Goal: Navigation & Orientation: Find specific page/section

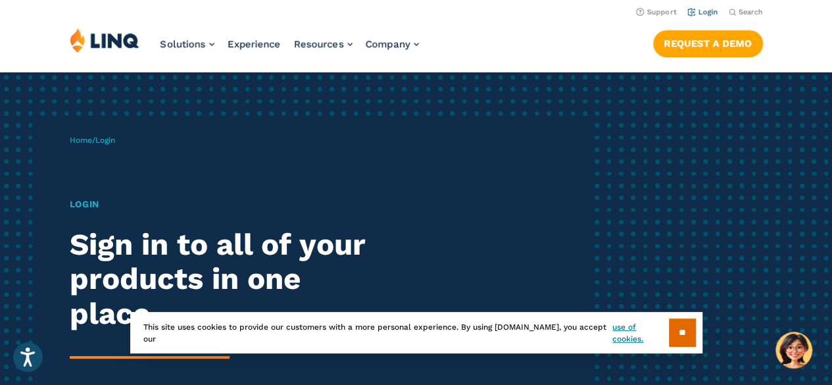
click at [701, 15] on link "Login" at bounding box center [703, 12] width 31 height 9
click at [699, 9] on link "Login" at bounding box center [703, 12] width 31 height 9
click at [693, 326] on input "**" at bounding box center [682, 332] width 27 height 28
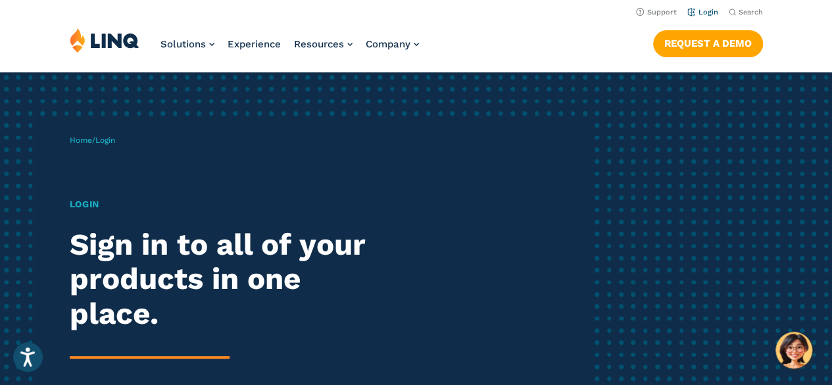
click at [697, 13] on link "Login" at bounding box center [703, 12] width 31 height 9
click at [701, 10] on link "Login" at bounding box center [703, 12] width 31 height 9
click at [700, 11] on link "Login" at bounding box center [703, 12] width 31 height 9
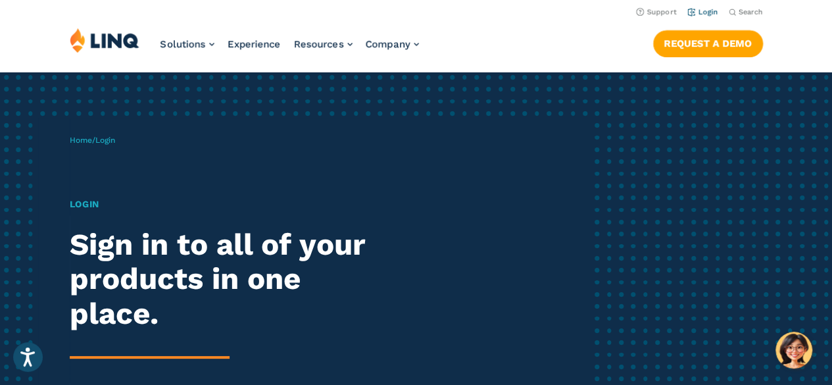
drag, startPoint x: 0, startPoint y: 0, endPoint x: 700, endPoint y: 11, distance: 700.2
click at [700, 11] on link "Login" at bounding box center [703, 12] width 31 height 9
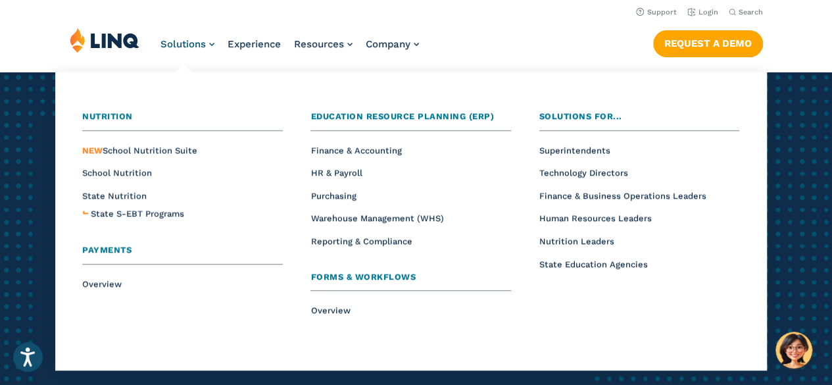
click at [213, 43] on link "Solutions" at bounding box center [188, 44] width 54 height 12
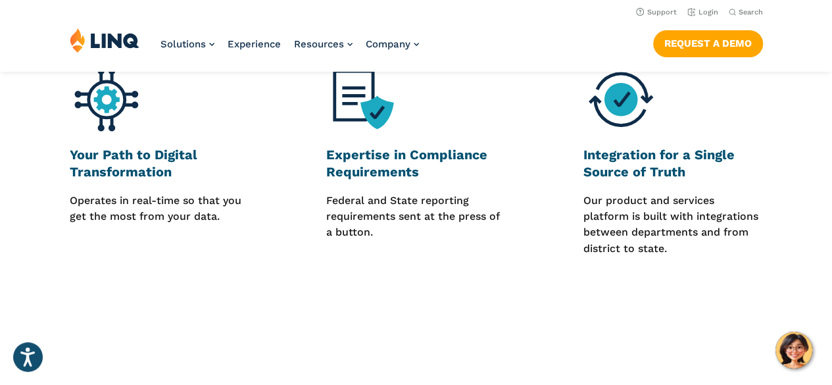
scroll to position [240, 0]
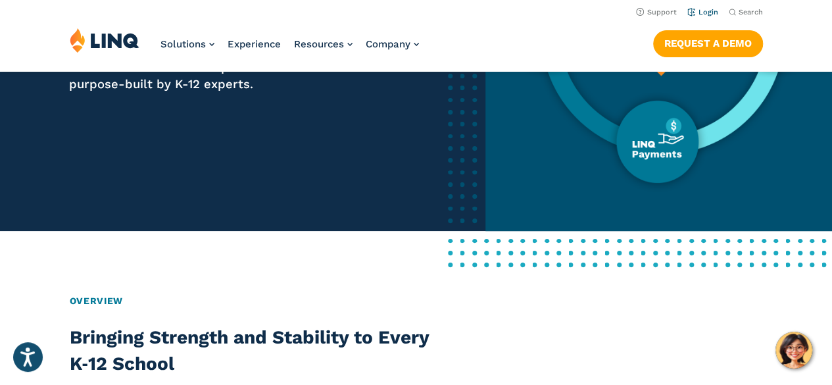
click at [690, 13] on link "Login" at bounding box center [703, 12] width 31 height 9
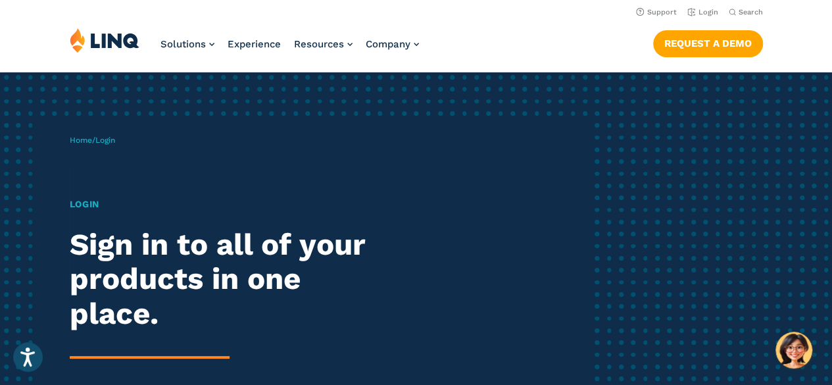
click at [114, 49] on img at bounding box center [105, 40] width 70 height 25
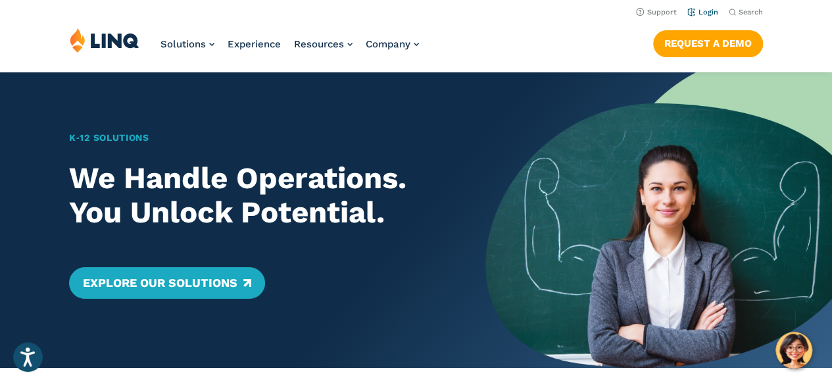
click at [693, 13] on link "Login" at bounding box center [703, 12] width 31 height 9
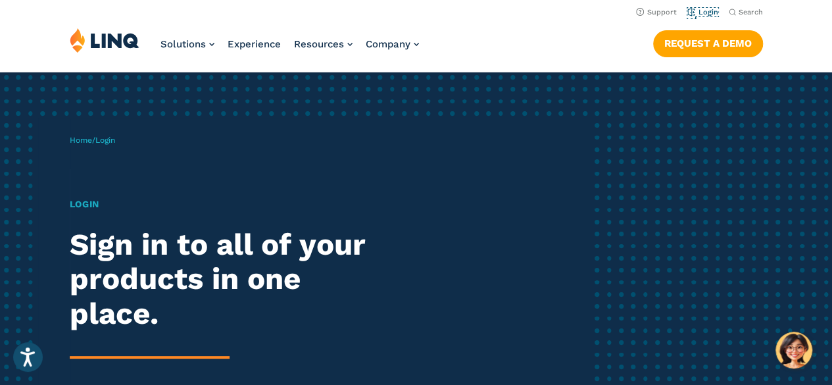
click at [693, 13] on link "Login" at bounding box center [703, 12] width 31 height 9
click at [71, 209] on h1 "Login" at bounding box center [230, 204] width 320 height 14
